Goal: Task Accomplishment & Management: Manage account settings

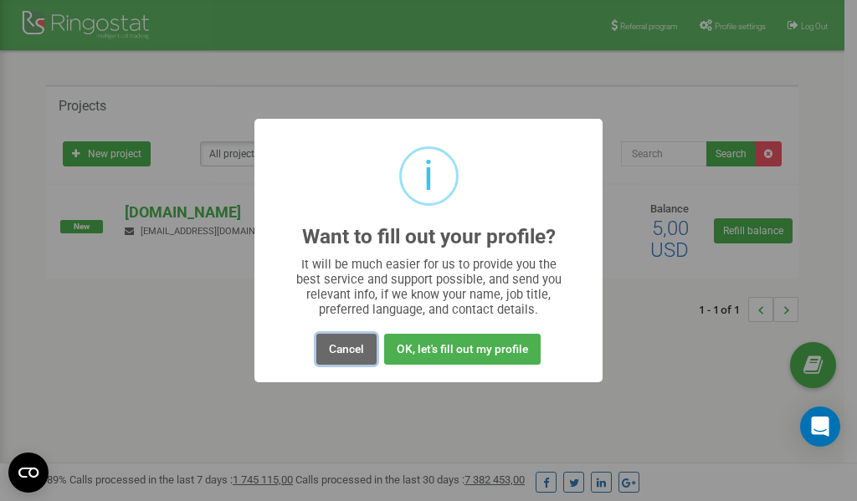
click at [339, 349] on button "Cancel" at bounding box center [346, 349] width 60 height 31
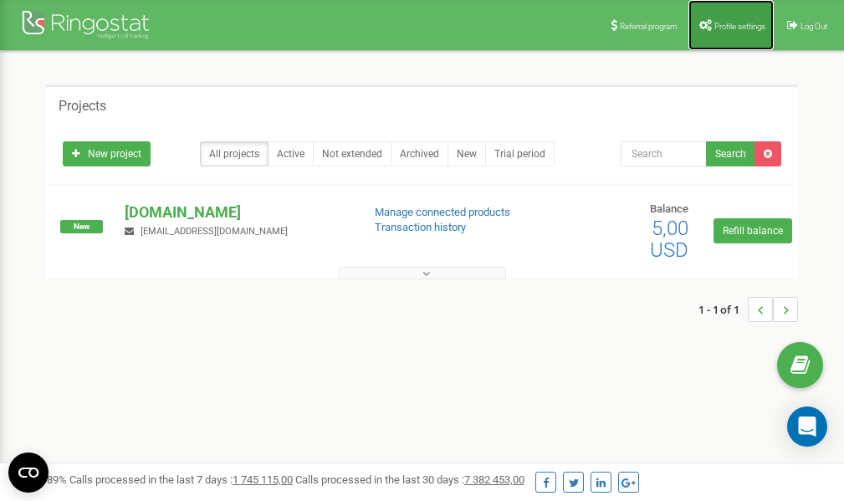
click at [733, 25] on span "Profile settings" at bounding box center [739, 26] width 51 height 9
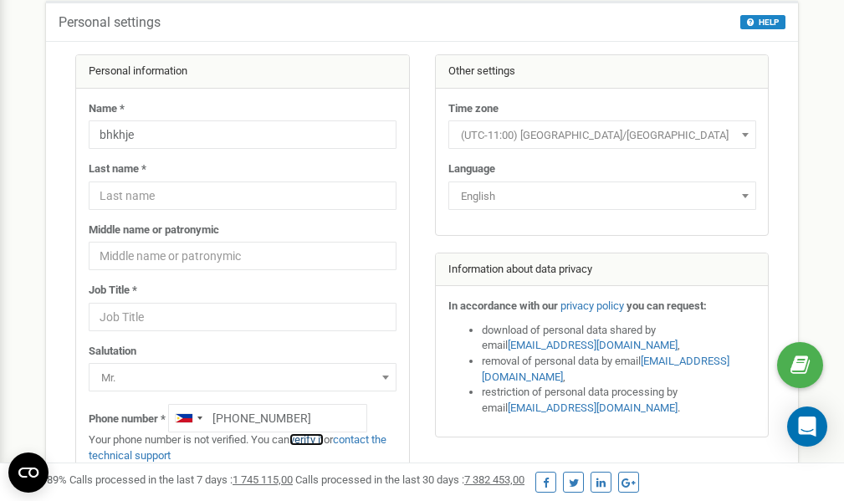
click at [315, 438] on link "verify it" at bounding box center [306, 439] width 34 height 13
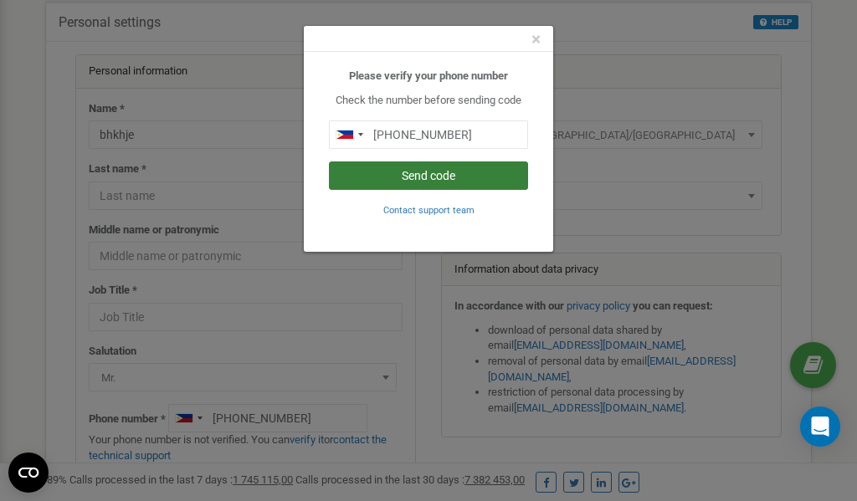
click at [430, 173] on button "Send code" at bounding box center [428, 175] width 199 height 28
